Goal: Transaction & Acquisition: Purchase product/service

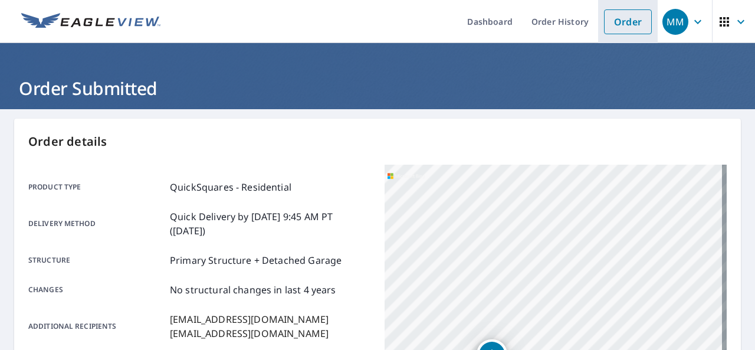
click at [616, 21] on link "Order" at bounding box center [628, 21] width 48 height 25
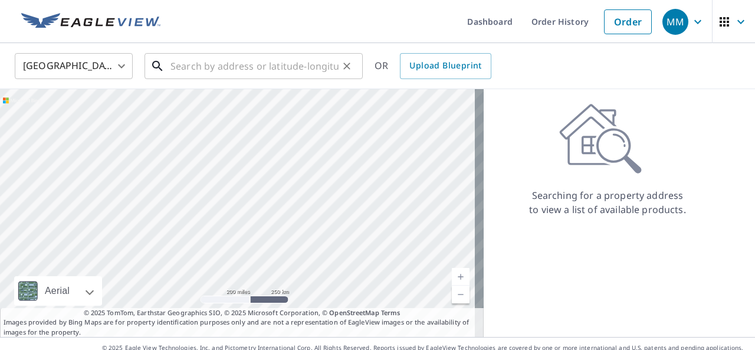
click at [248, 63] on input "text" at bounding box center [255, 66] width 168 height 33
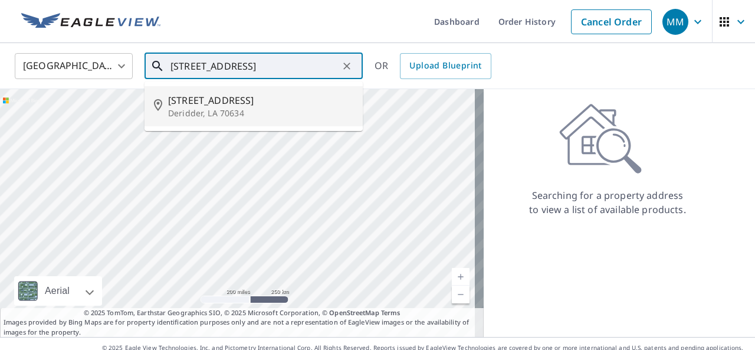
click at [211, 112] on p "Deridder, LA 70634" at bounding box center [260, 113] width 185 height 12
type input "[STREET_ADDRESS]"
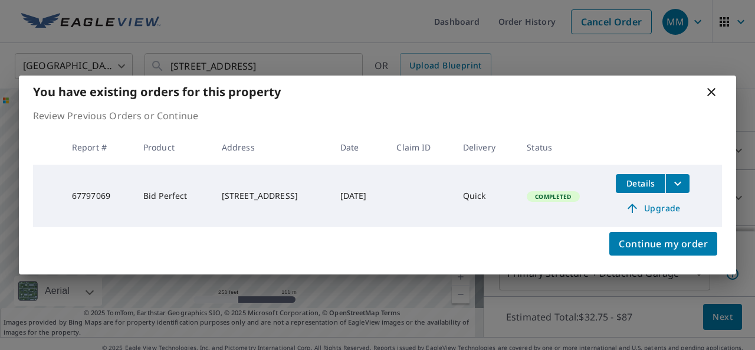
scroll to position [80, 0]
click at [707, 90] on icon at bounding box center [712, 92] width 14 height 14
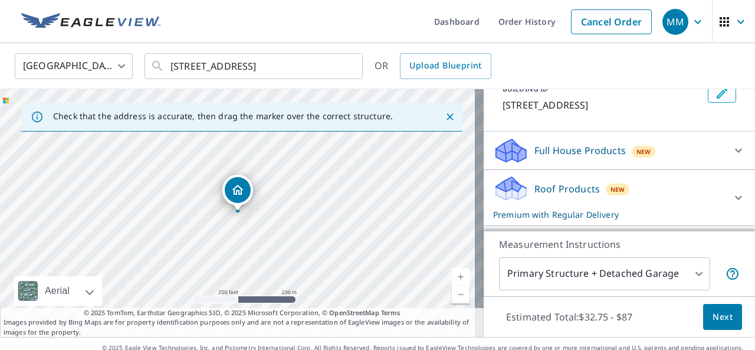
click at [575, 188] on p "Roof Products" at bounding box center [568, 189] width 66 height 14
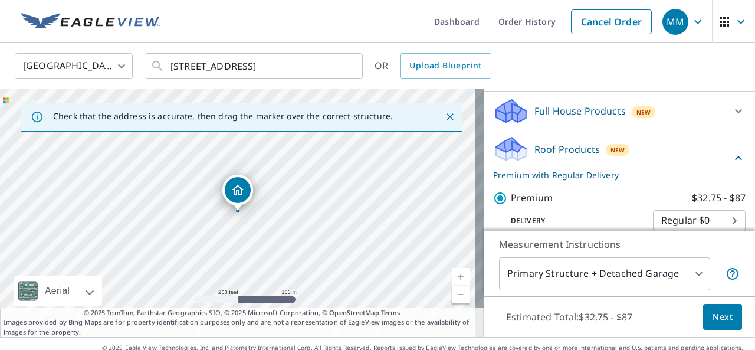
scroll to position [122, 0]
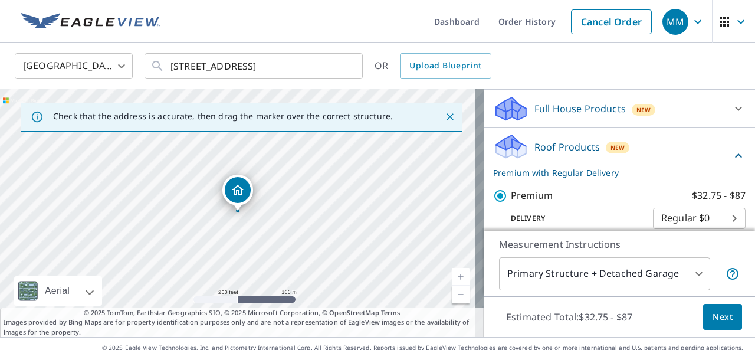
click at [595, 109] on p "Full House Products" at bounding box center [580, 109] width 91 height 14
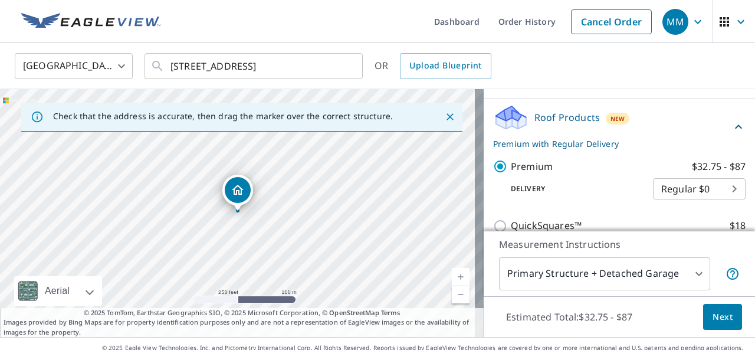
scroll to position [182, 0]
click at [531, 136] on div "Roof Products New Premium with Regular Delivery" at bounding box center [612, 128] width 238 height 46
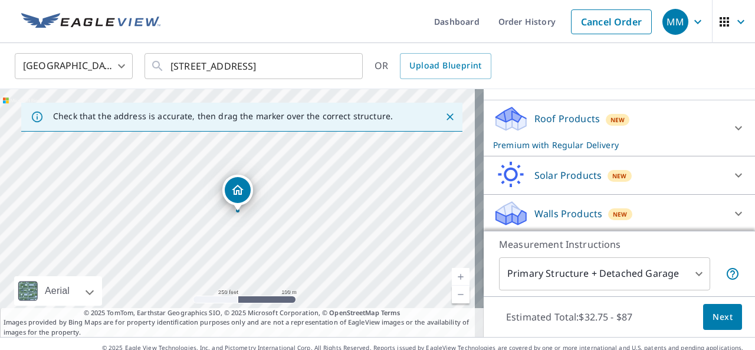
click at [532, 127] on div "Roof Products New Premium with Regular Delivery" at bounding box center [608, 128] width 231 height 46
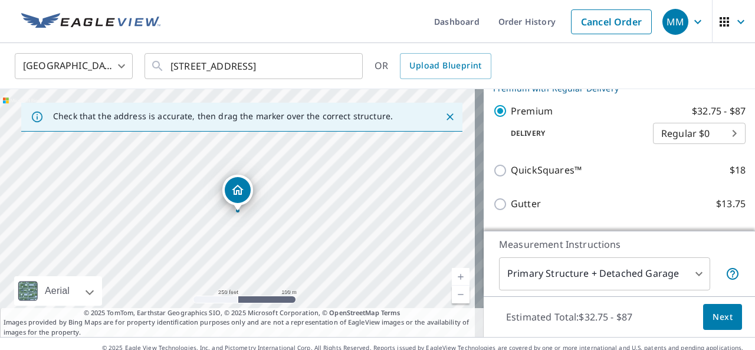
scroll to position [239, 0]
click at [704, 319] on button "Next" at bounding box center [723, 317] width 39 height 27
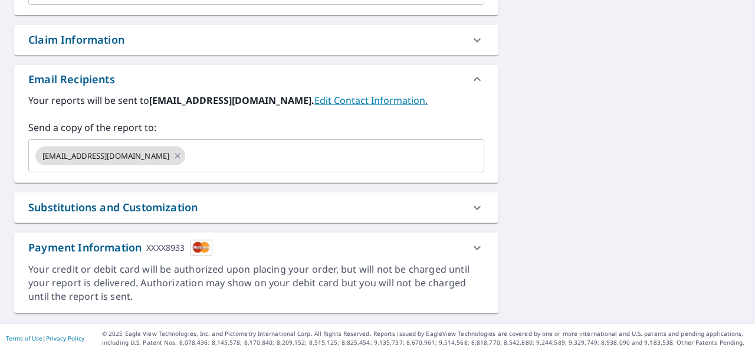
scroll to position [403, 0]
click at [187, 163] on input "text" at bounding box center [324, 156] width 274 height 22
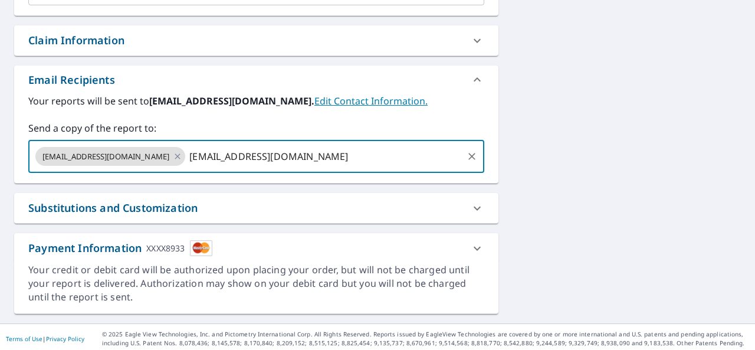
type input "[EMAIL_ADDRESS][DOMAIN_NAME]"
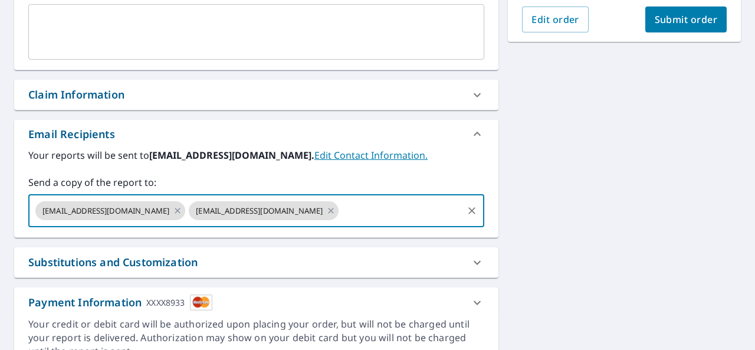
scroll to position [315, 0]
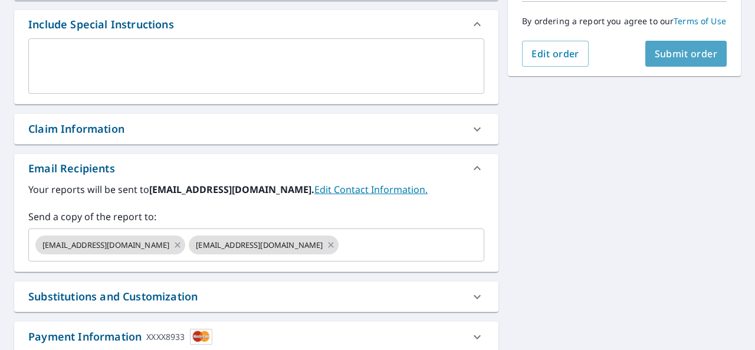
click at [696, 60] on span "Submit order" at bounding box center [686, 53] width 63 height 13
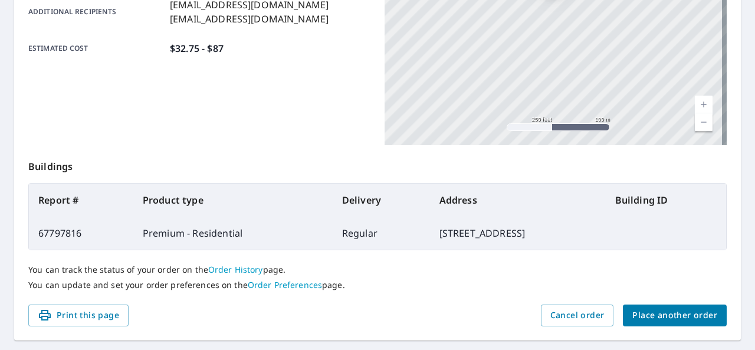
click at [606, 248] on td "[STREET_ADDRESS]" at bounding box center [518, 233] width 176 height 33
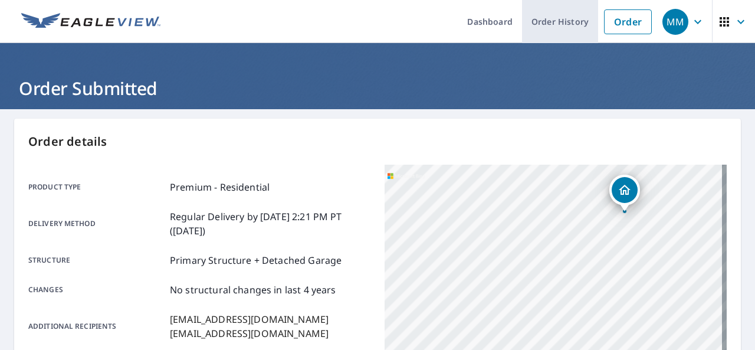
click at [536, 21] on link "Order History" at bounding box center [560, 21] width 76 height 43
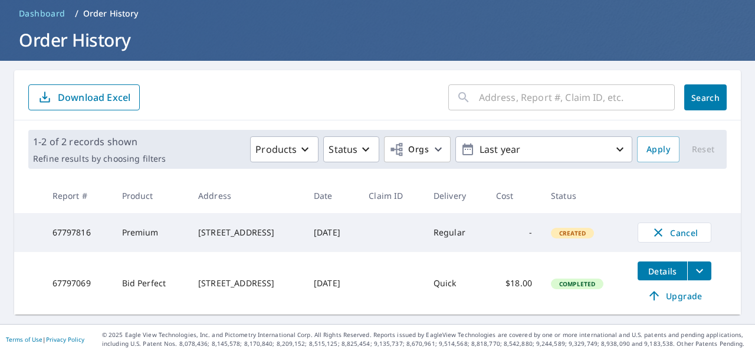
scroll to position [47, 0]
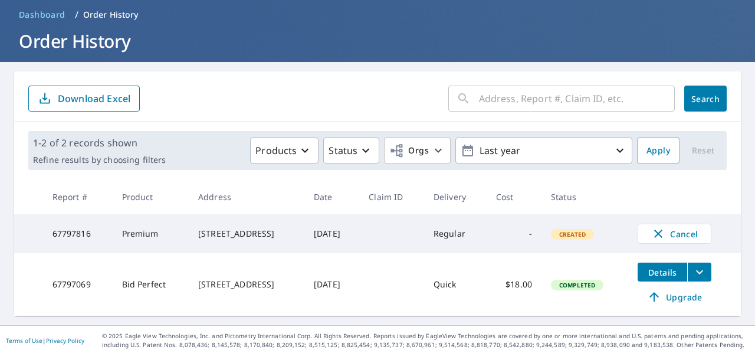
click at [41, 11] on span "Dashboard" at bounding box center [42, 15] width 47 height 12
